Goal: Check status: Check status

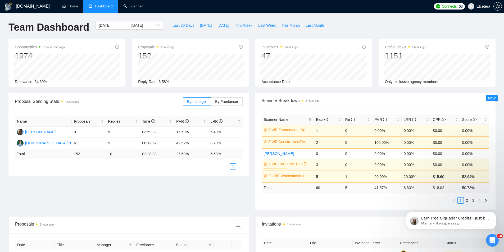
click at [246, 24] on span "This Week" at bounding box center [243, 25] width 17 height 6
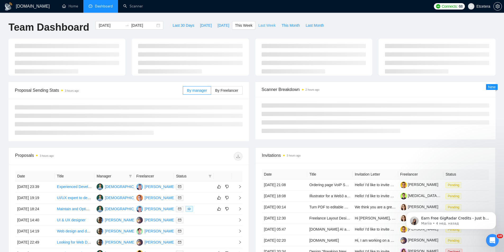
type input "[DATE]"
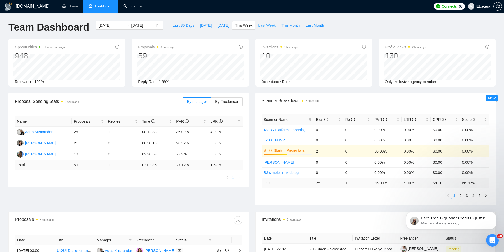
click at [266, 24] on span "Last Week" at bounding box center [266, 25] width 17 height 6
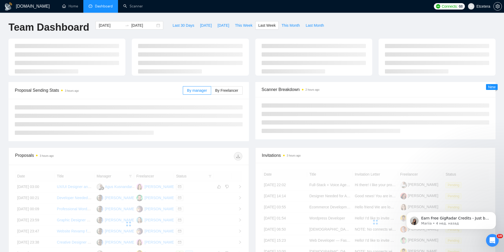
type input "[DATE]"
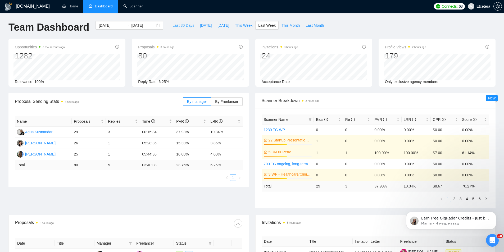
click at [173, 24] on span "Last 30 Days" at bounding box center [184, 25] width 22 height 6
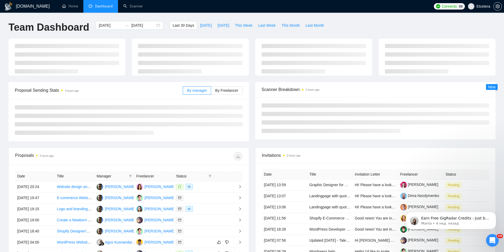
type input "[DATE]"
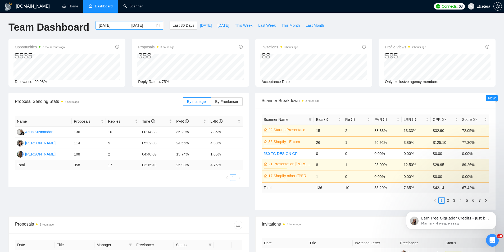
click at [155, 25] on div "[DATE] [DATE]" at bounding box center [130, 25] width 68 height 8
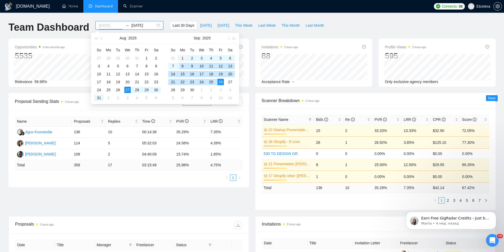
type input "[DATE]"
click at [183, 59] on div "1" at bounding box center [182, 58] width 6 height 6
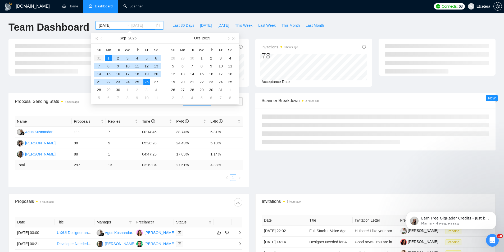
type input "[DATE]"
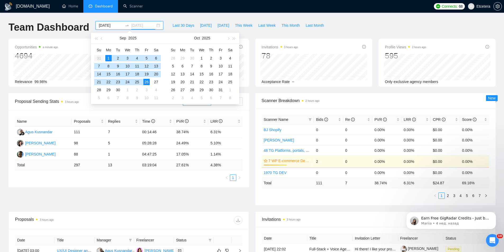
drag, startPoint x: 148, startPoint y: 82, endPoint x: 145, endPoint y: 82, distance: 2.7
click at [148, 82] on div "26" at bounding box center [146, 82] width 6 height 6
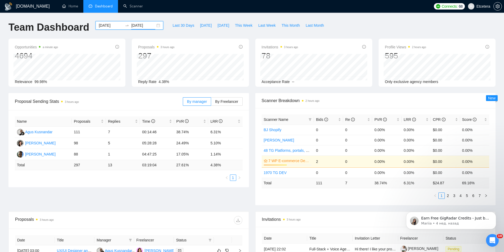
click at [155, 25] on div "[DATE] [DATE]" at bounding box center [130, 25] width 68 height 8
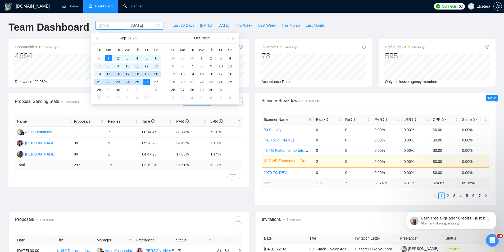
type input "[DATE]"
click at [100, 68] on div "7" at bounding box center [99, 66] width 6 height 6
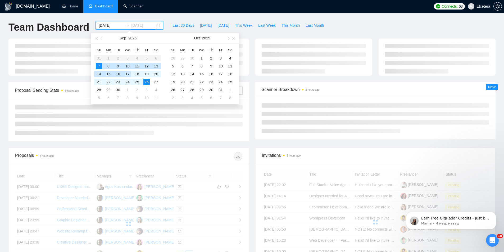
type input "[DATE]"
click at [147, 82] on div "26" at bounding box center [146, 82] width 6 height 6
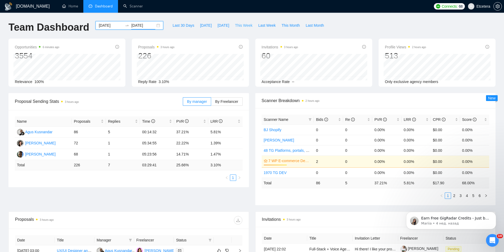
click at [241, 25] on span "This Week" at bounding box center [243, 25] width 17 height 6
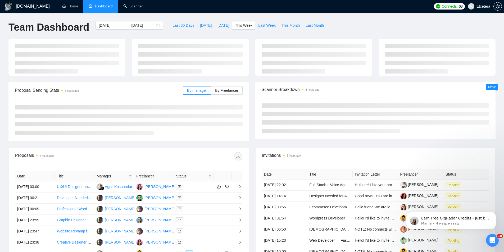
type input "[DATE]"
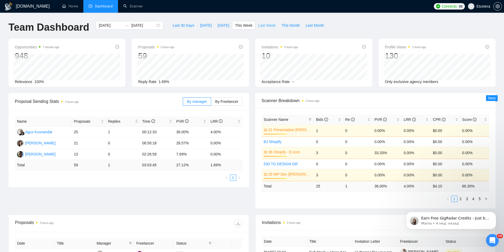
click at [260, 26] on span "Last Week" at bounding box center [266, 25] width 17 height 6
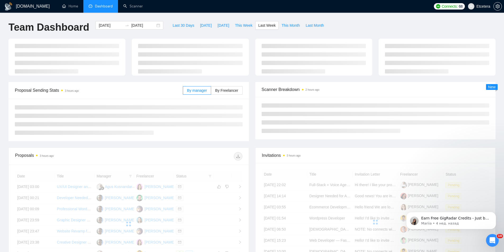
type input "[DATE]"
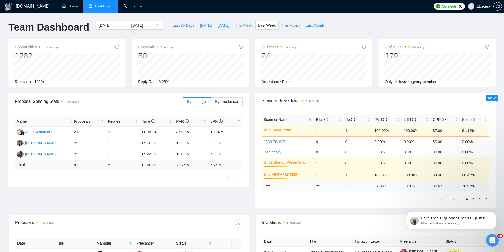
click at [239, 25] on span "This Week" at bounding box center [243, 25] width 17 height 6
type input "[DATE]"
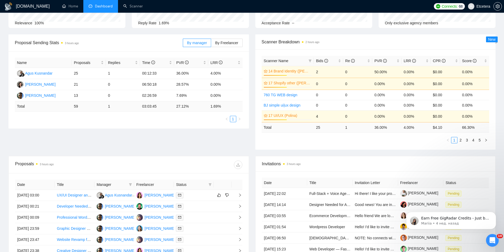
scroll to position [159, 0]
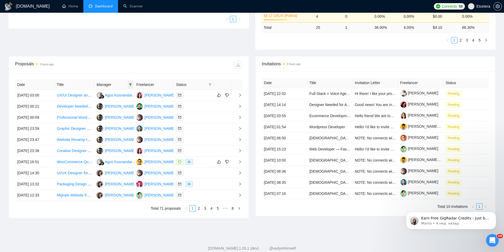
click at [130, 85] on icon "filter" at bounding box center [130, 84] width 3 height 3
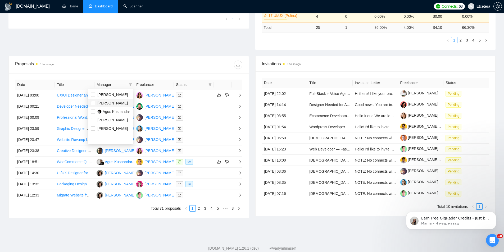
click at [119, 103] on span "[PERSON_NAME]" at bounding box center [112, 103] width 30 height 4
checkbox input "true"
click at [126, 77] on div "Date Title Manager Freelancer Status [DATE] 03:00 UX/UI Designer and Wordpress …" at bounding box center [129, 145] width 240 height 145
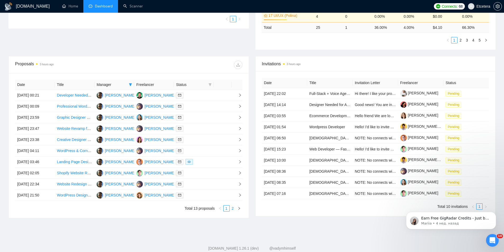
click at [233, 209] on link "2" at bounding box center [233, 209] width 6 height 6
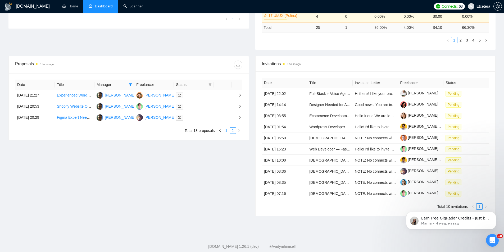
click at [227, 132] on link "1" at bounding box center [227, 131] width 6 height 6
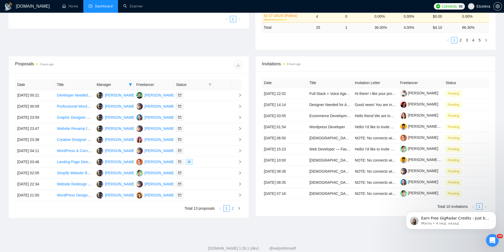
click at [234, 209] on link "2" at bounding box center [233, 209] width 6 height 6
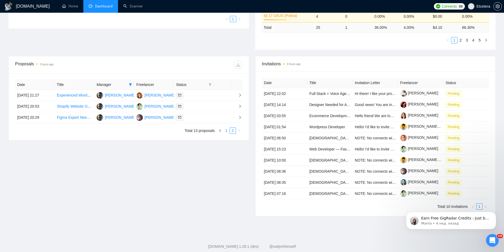
click at [227, 132] on link "1" at bounding box center [227, 131] width 6 height 6
